Goal: Transaction & Acquisition: Purchase product/service

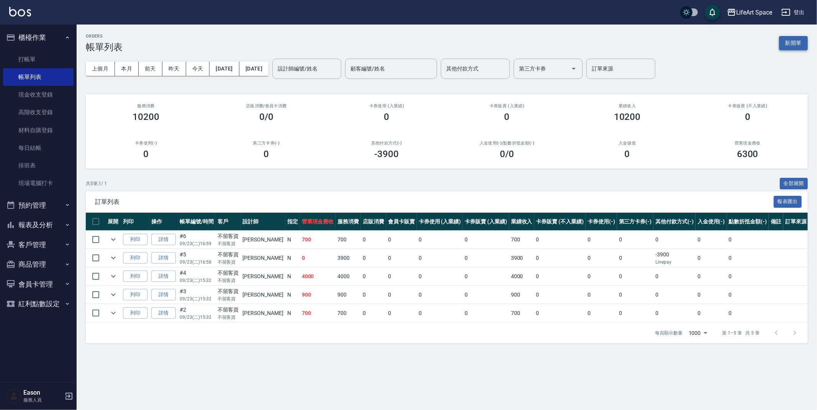
click at [793, 42] on button "新開單" at bounding box center [793, 43] width 29 height 14
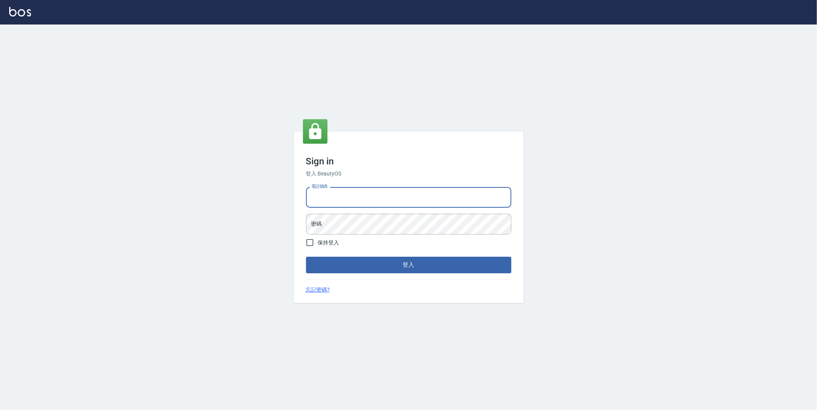
click at [362, 196] on input "電話號碼" at bounding box center [408, 197] width 205 height 21
click at [478, 262] on button "登入" at bounding box center [408, 265] width 205 height 16
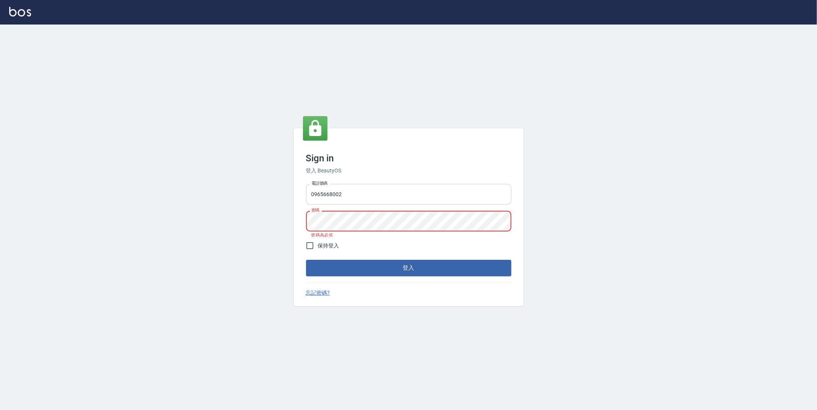
click at [352, 195] on input "0965668002" at bounding box center [408, 194] width 205 height 21
type input "0"
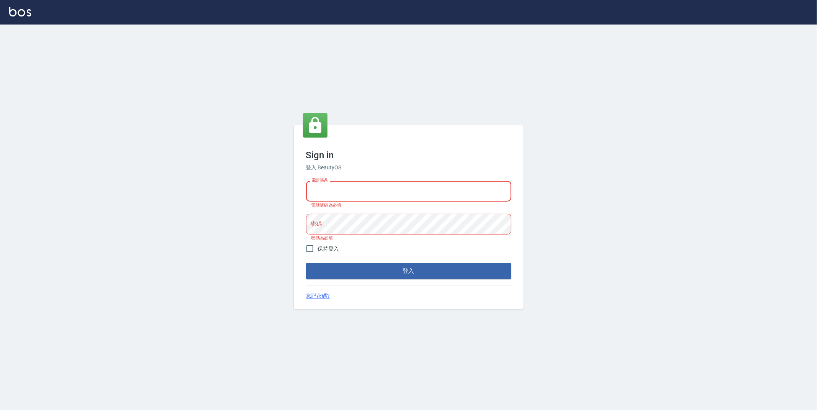
click at [351, 196] on input "電話號碼" at bounding box center [408, 191] width 205 height 21
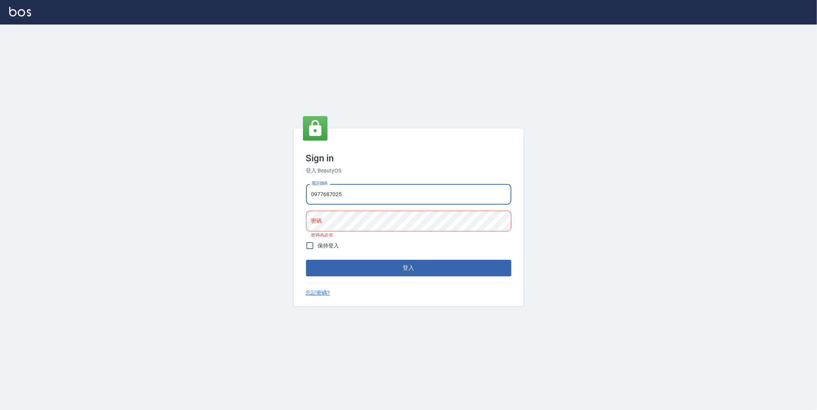
click at [364, 194] on input "0977687025" at bounding box center [408, 194] width 205 height 21
type input "0"
type input "0987400566"
drag, startPoint x: 344, startPoint y: 195, endPoint x: 307, endPoint y: 193, distance: 36.8
click at [307, 193] on input "0987400566" at bounding box center [408, 194] width 205 height 21
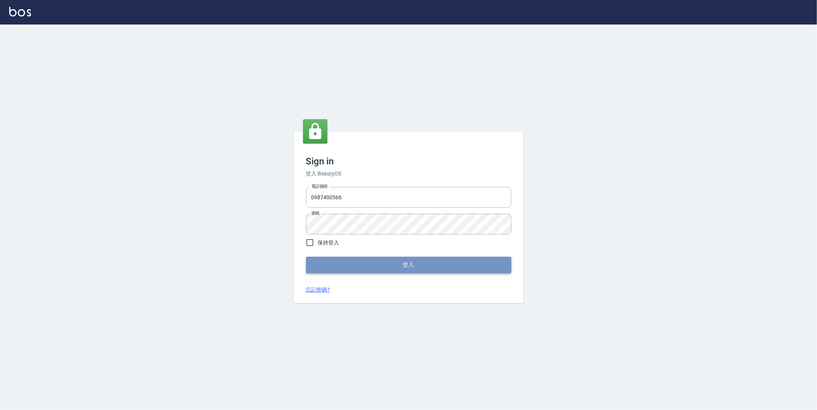
click at [368, 268] on button "登入" at bounding box center [408, 265] width 205 height 16
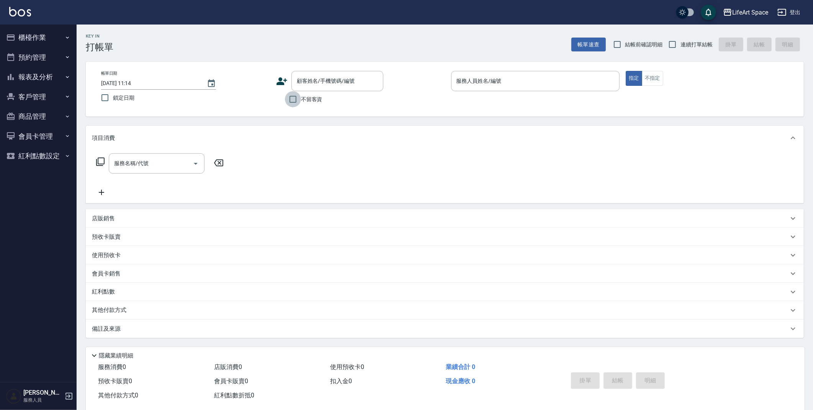
click at [293, 100] on input "不留客資" at bounding box center [293, 99] width 16 height 16
checkbox input "true"
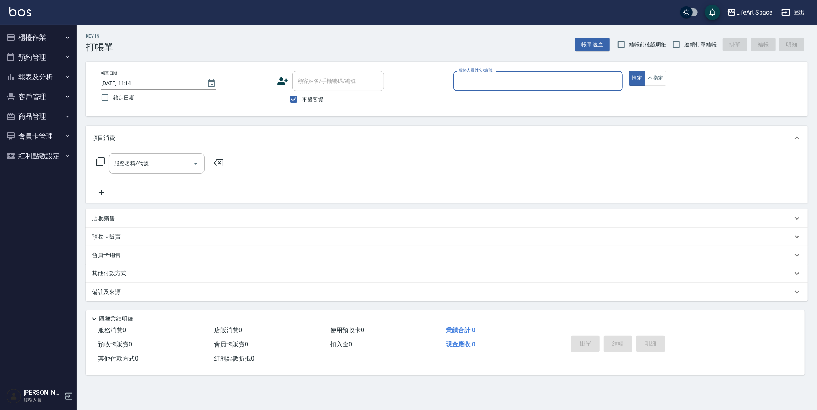
click at [455, 82] on div "服務人員姓名/編號" at bounding box center [538, 81] width 170 height 20
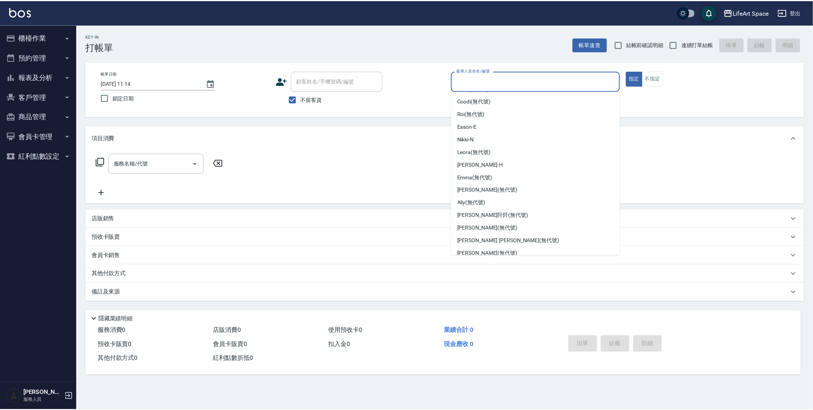
scroll to position [98, 0]
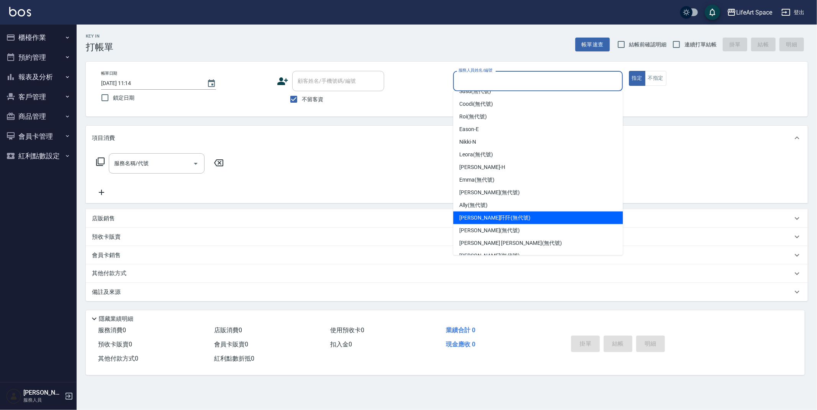
click at [569, 215] on div "[PERSON_NAME]阡 (無代號)" at bounding box center [538, 217] width 170 height 13
type input "[PERSON_NAME]阡(無代號)"
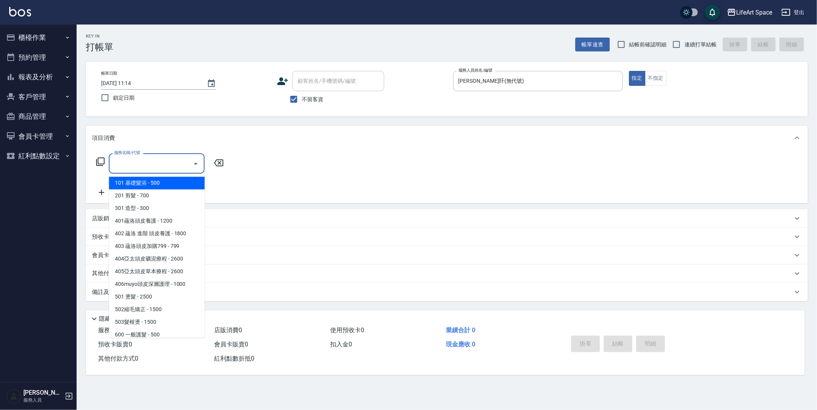
click at [133, 161] on input "服務名稱/代號" at bounding box center [150, 163] width 77 height 13
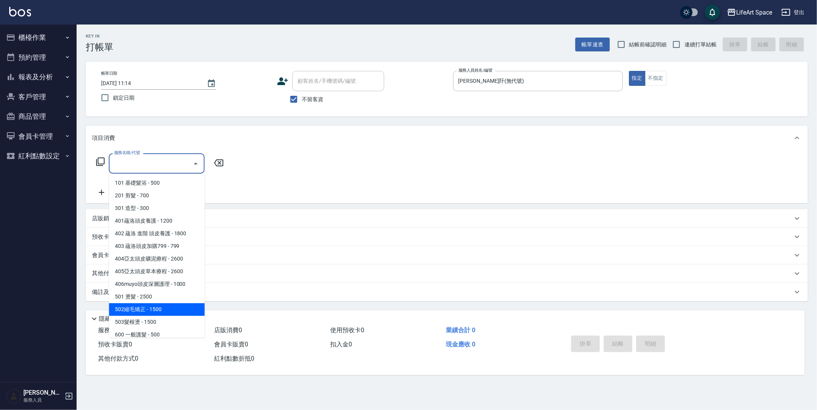
drag, startPoint x: 148, startPoint y: 308, endPoint x: 151, endPoint y: 304, distance: 4.4
click at [148, 308] on span "502縮毛矯正 - 1500" at bounding box center [157, 309] width 96 height 13
type input "502縮毛矯正 (502)"
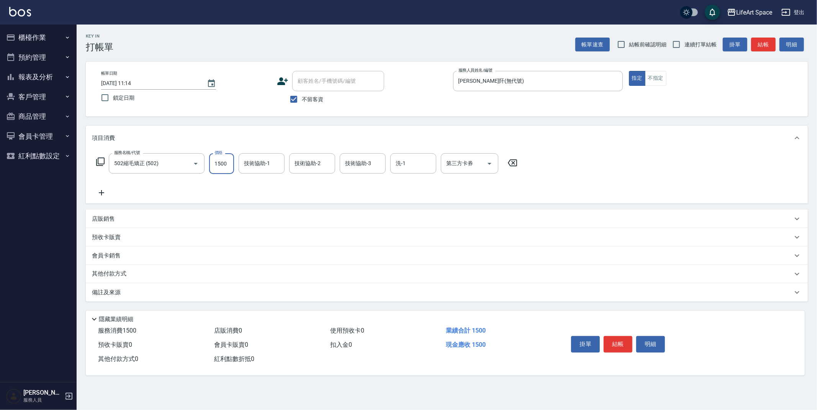
click at [232, 164] on input "1500" at bounding box center [221, 163] width 25 height 21
type input "800"
click at [102, 193] on icon at bounding box center [101, 192] width 5 height 5
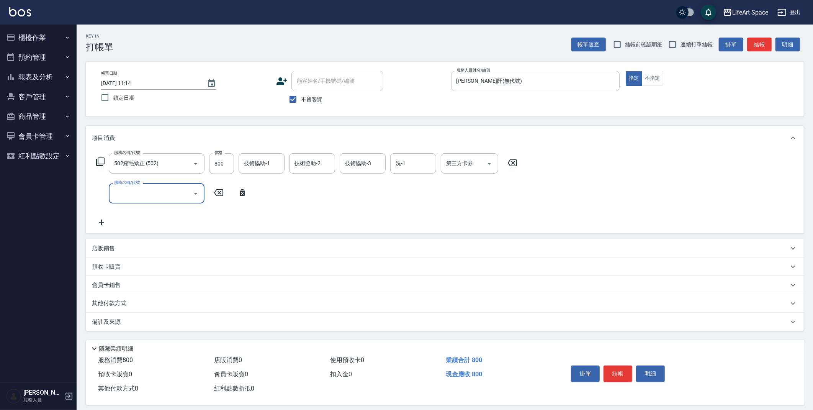
click at [122, 195] on input "服務名稱/代號" at bounding box center [150, 193] width 77 height 13
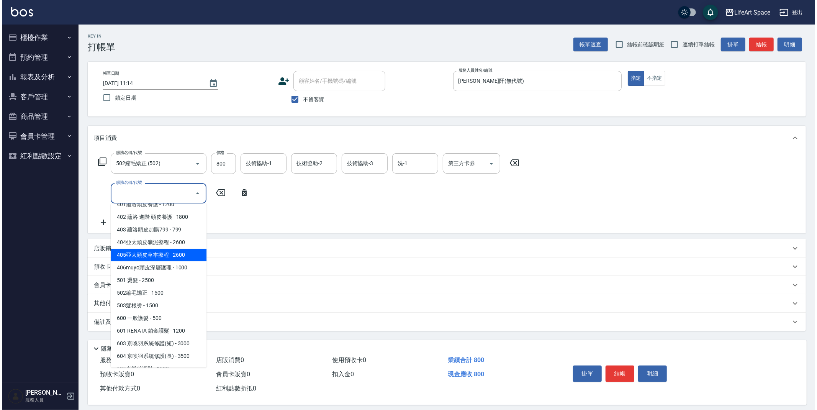
scroll to position [48, 0]
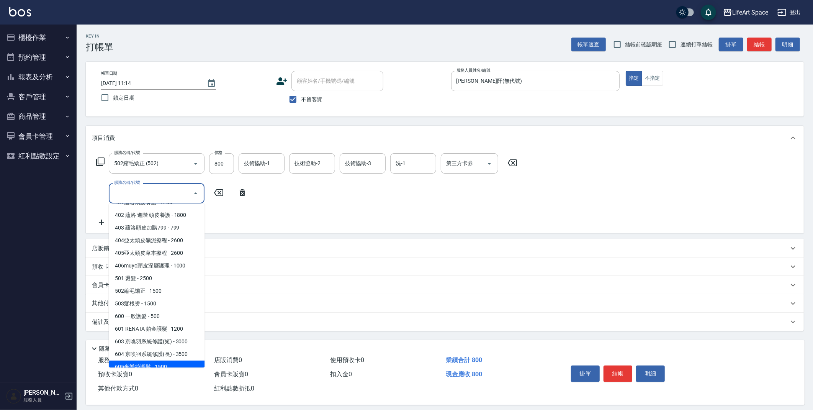
click at [174, 362] on span "605米樂絲護髮 - 1500" at bounding box center [157, 366] width 96 height 13
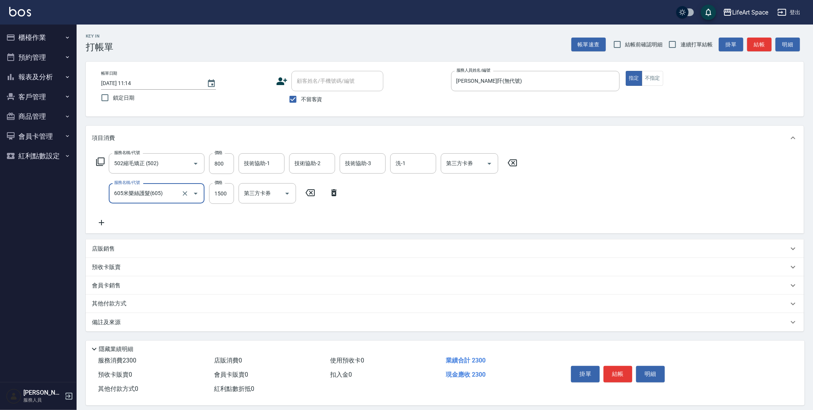
type input "605米樂絲護髮(605)"
click at [759, 49] on button "結帳" at bounding box center [759, 45] width 25 height 14
